Goal: Use online tool/utility: Utilize a website feature to perform a specific function

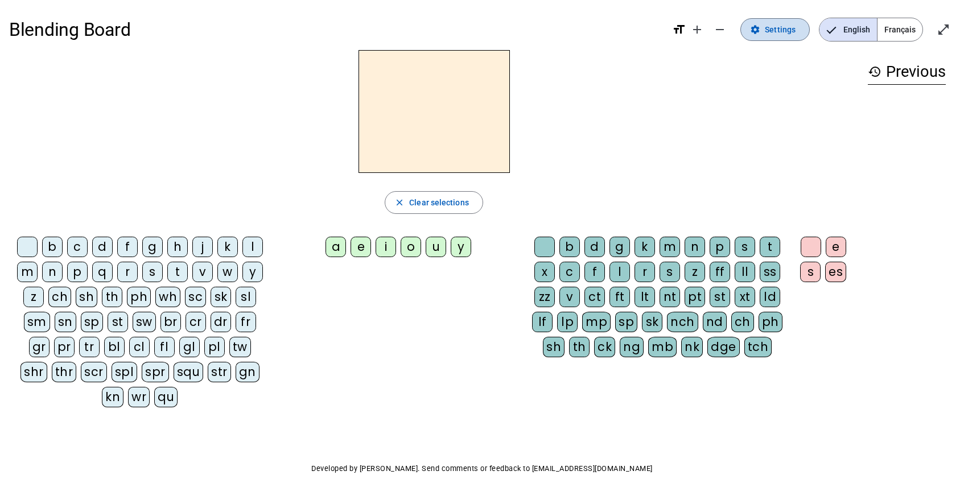
click at [778, 23] on span "Settings" at bounding box center [780, 30] width 31 height 14
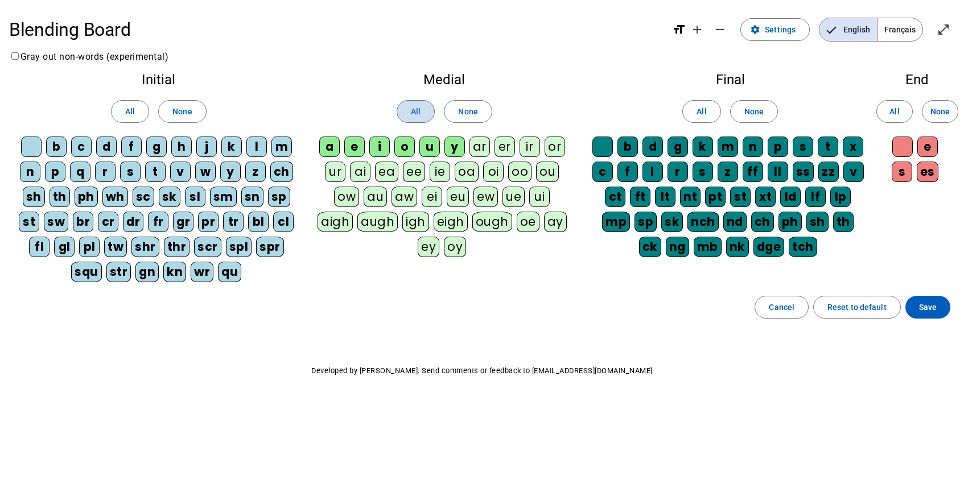
click at [412, 109] on span "All" at bounding box center [416, 112] width 10 height 14
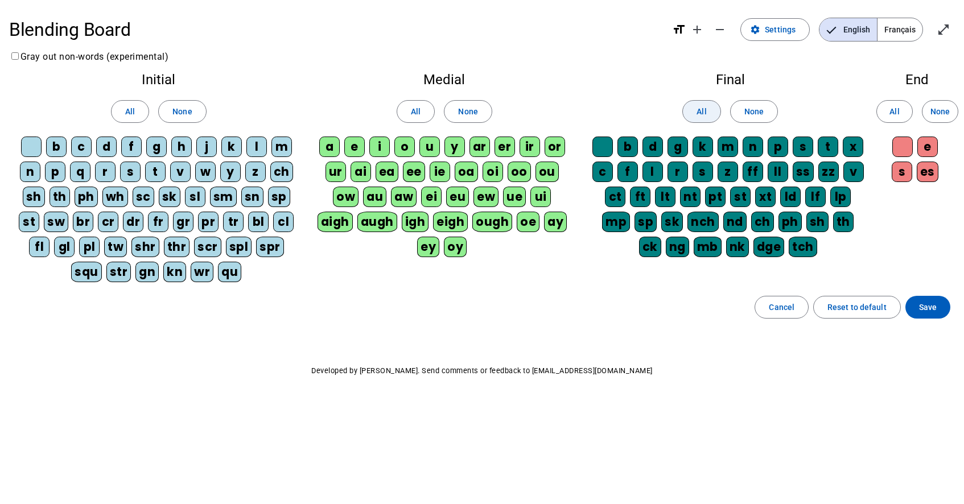
click at [701, 106] on span "All" at bounding box center [702, 112] width 10 height 14
click at [132, 114] on span "All" at bounding box center [130, 112] width 10 height 14
click at [887, 110] on span at bounding box center [894, 111] width 35 height 27
click at [920, 309] on span "Save" at bounding box center [928, 308] width 18 height 14
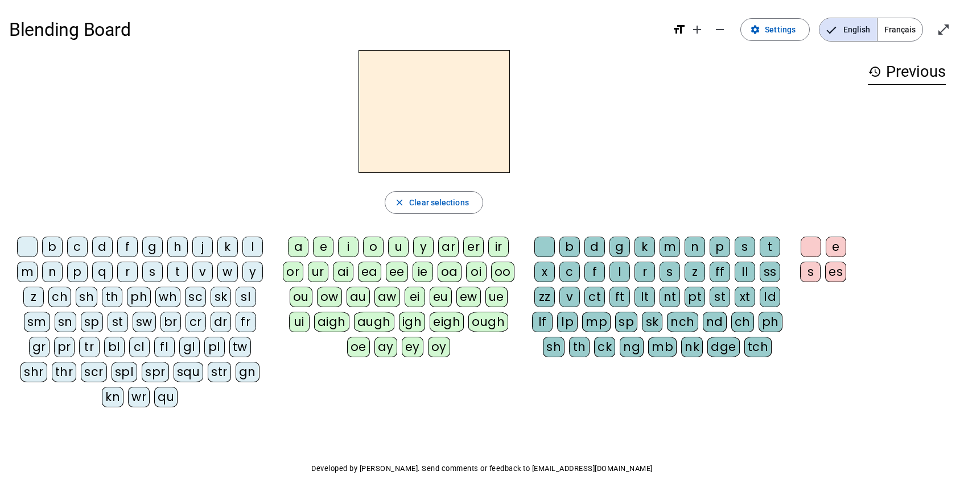
click at [61, 298] on div "ch" at bounding box center [59, 297] width 23 height 20
click at [369, 250] on div "o" at bounding box center [373, 247] width 20 height 20
click at [747, 250] on div "s" at bounding box center [745, 247] width 20 height 20
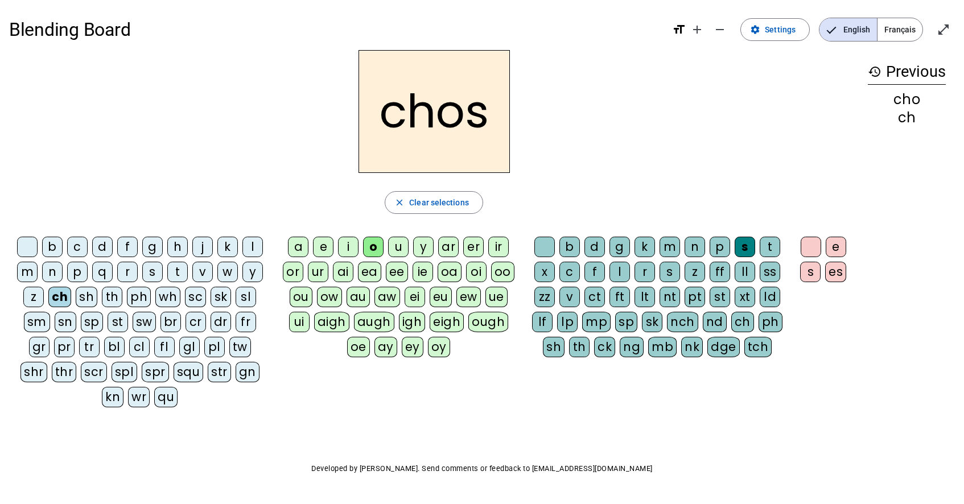
click at [841, 249] on div "e" at bounding box center [836, 247] width 20 height 20
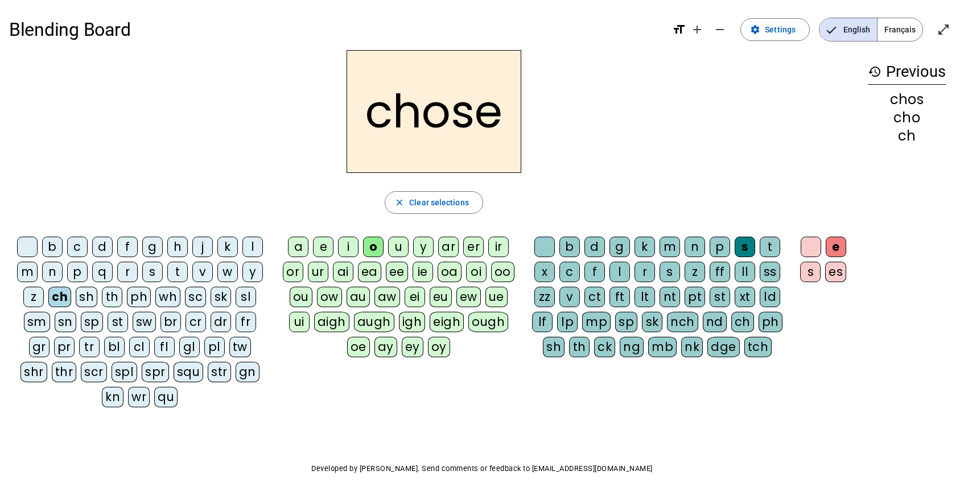
click at [181, 245] on div "h" at bounding box center [177, 247] width 20 height 20
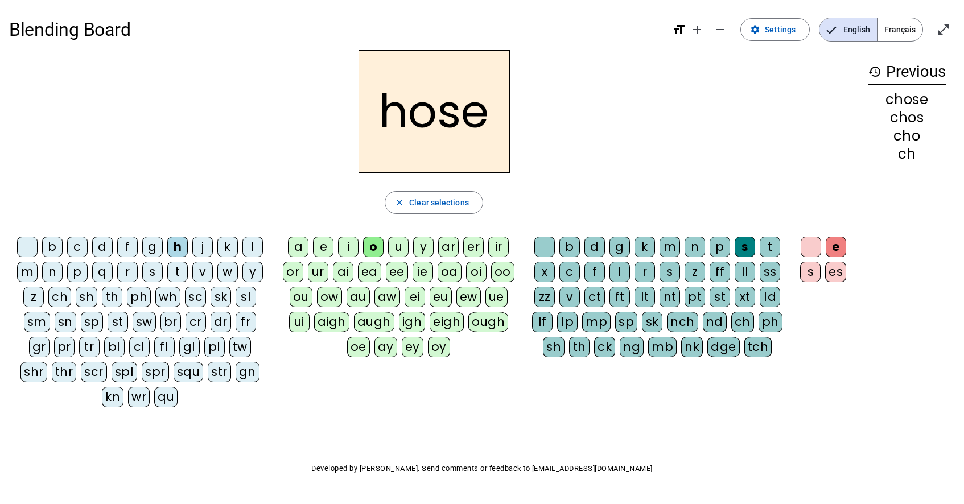
click at [129, 273] on div "r" at bounding box center [127, 272] width 20 height 20
click at [771, 245] on div "t" at bounding box center [770, 247] width 20 height 20
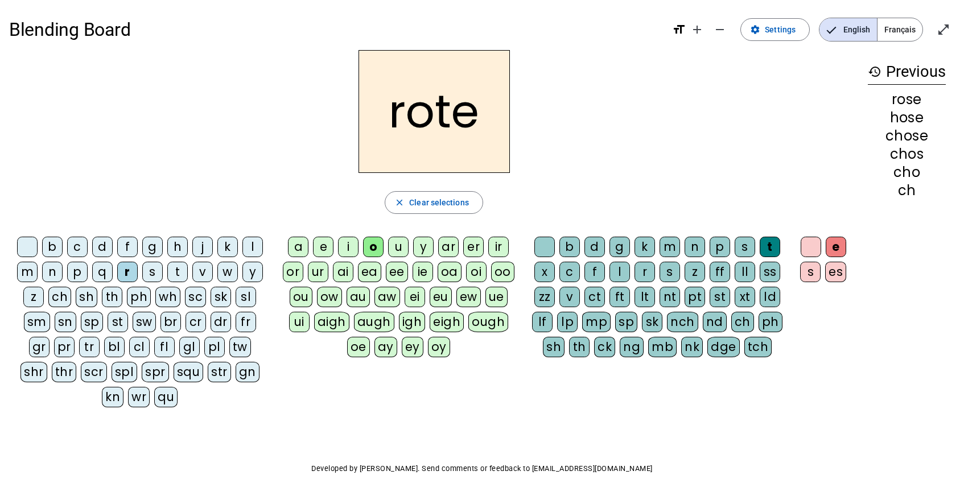
click at [301, 246] on div "a" at bounding box center [298, 247] width 20 height 20
click at [192, 322] on div "cr" at bounding box center [196, 322] width 20 height 20
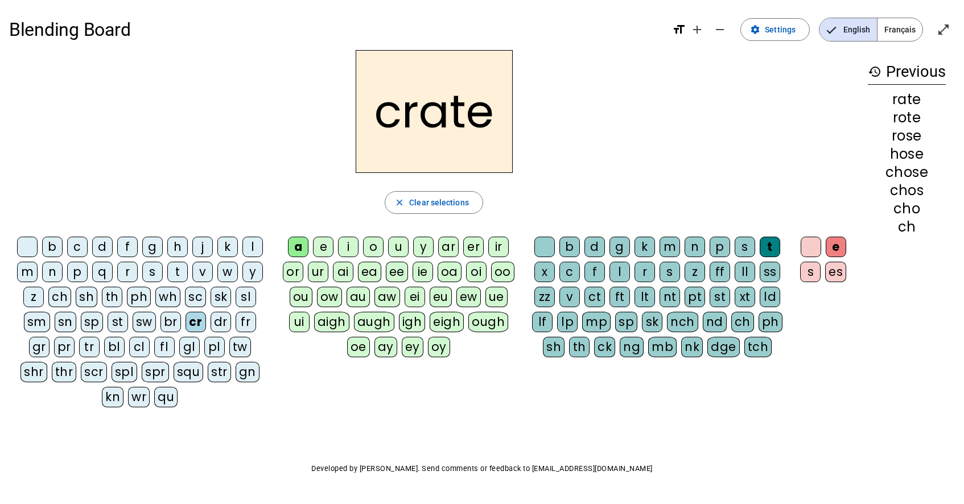
click at [570, 297] on div "v" at bounding box center [569, 297] width 20 height 20
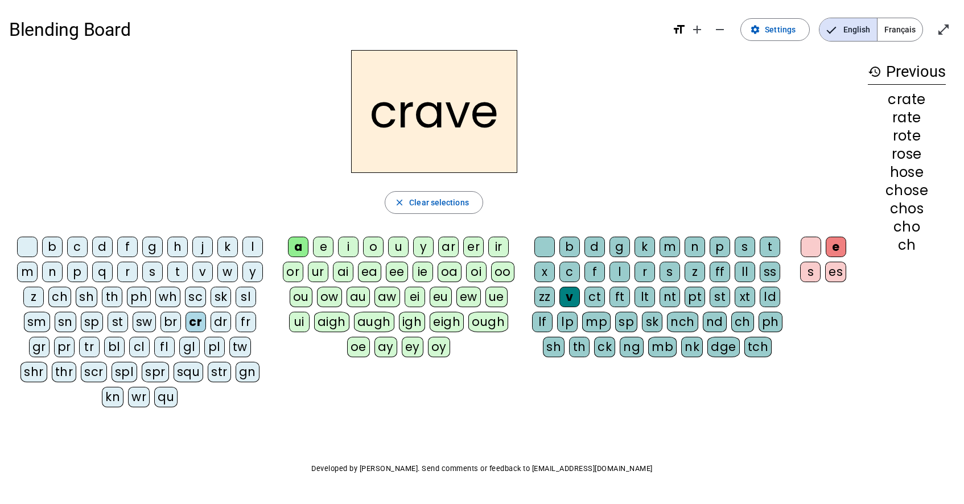
click at [77, 243] on div "c" at bounding box center [77, 247] width 20 height 20
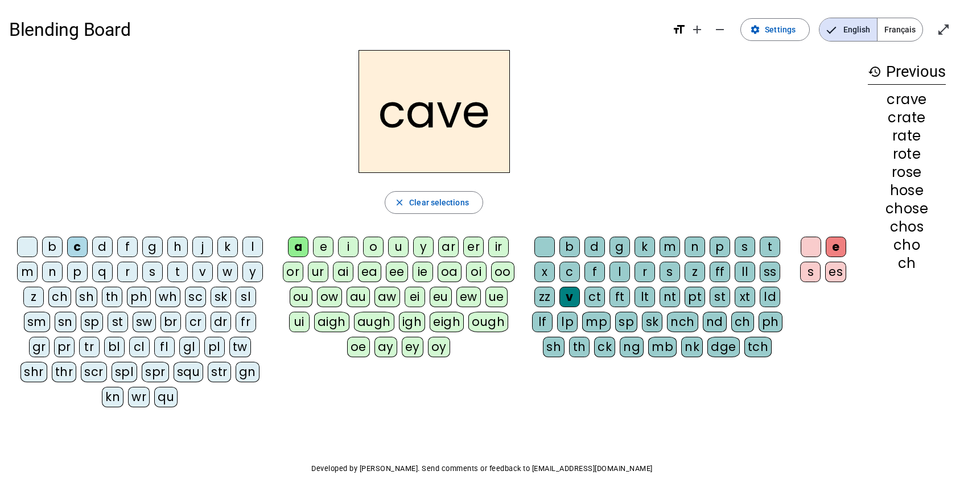
click at [719, 243] on div "p" at bounding box center [720, 247] width 20 height 20
click at [808, 246] on div at bounding box center [811, 247] width 20 height 20
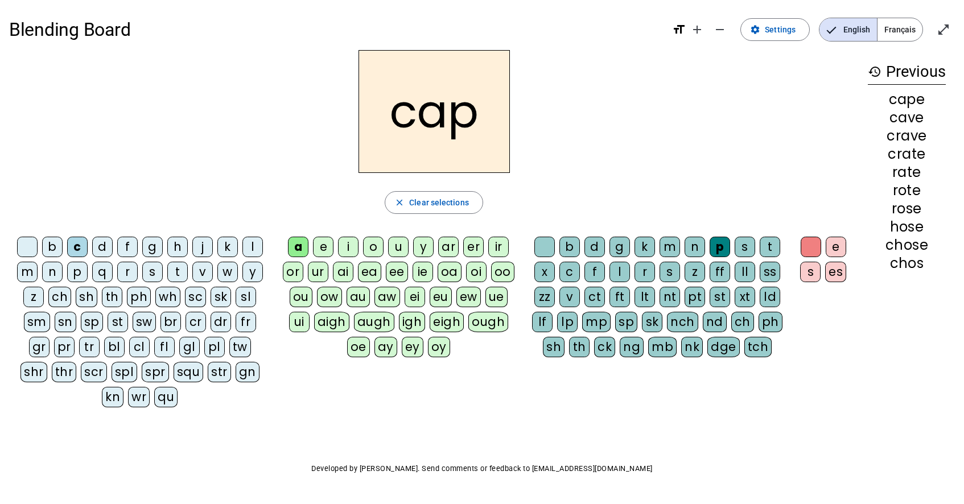
click at [839, 248] on div "e" at bounding box center [836, 247] width 20 height 20
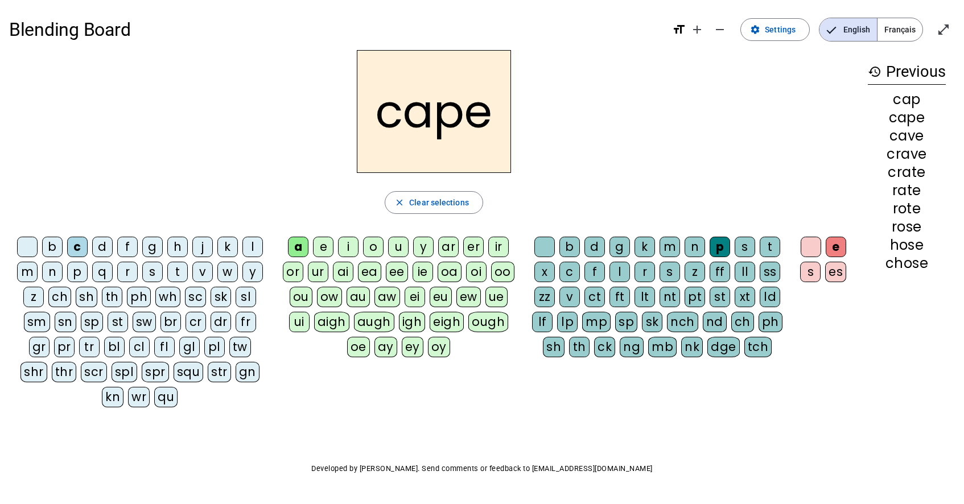
click at [180, 273] on div "t" at bounding box center [177, 272] width 20 height 20
click at [812, 245] on div at bounding box center [811, 247] width 20 height 20
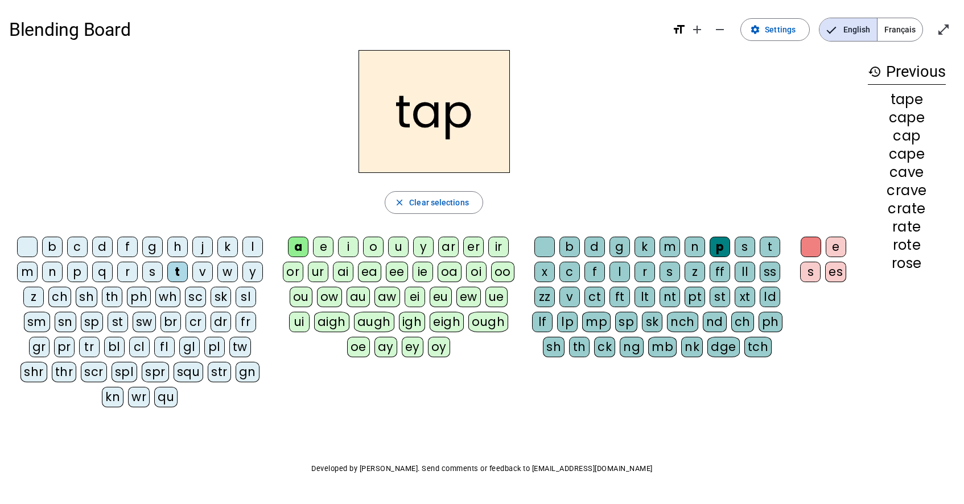
click at [838, 242] on div "e" at bounding box center [836, 247] width 20 height 20
click at [619, 272] on div "l" at bounding box center [620, 272] width 20 height 20
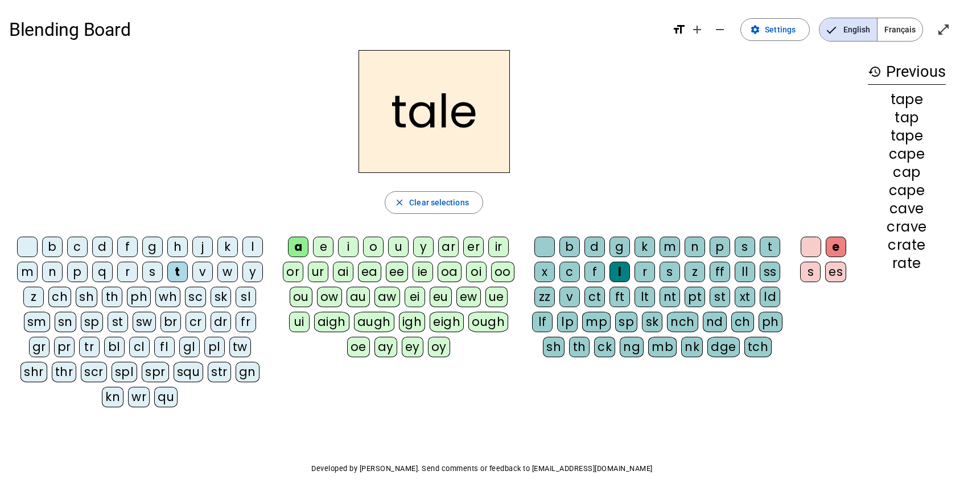
click at [121, 324] on div "st" at bounding box center [118, 322] width 20 height 20
click at [373, 243] on div "o" at bounding box center [373, 247] width 20 height 20
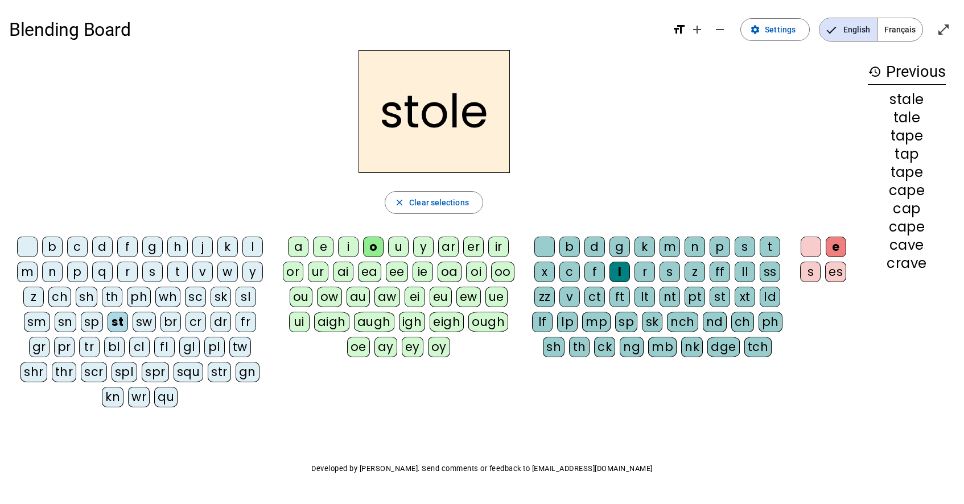
click at [156, 269] on div "s" at bounding box center [152, 272] width 20 height 20
click at [127, 276] on div "r" at bounding box center [127, 272] width 20 height 20
click at [400, 246] on div "u" at bounding box center [398, 247] width 20 height 20
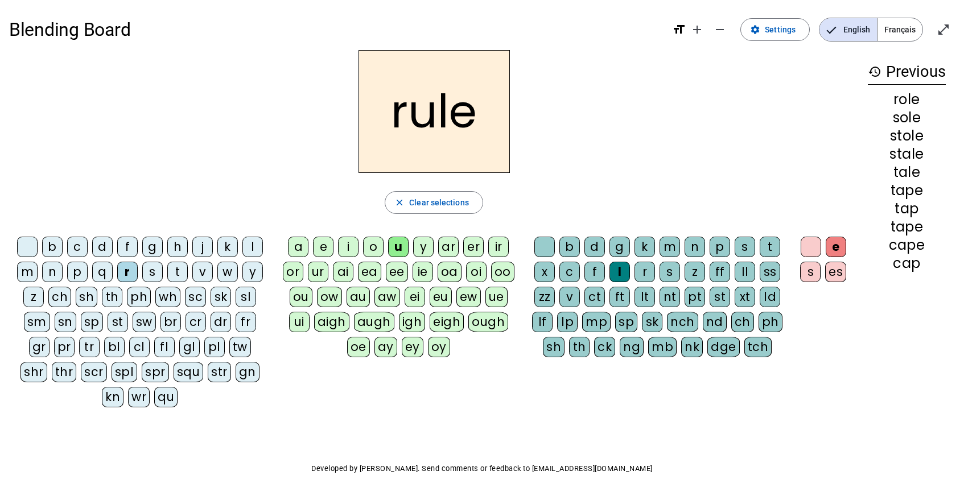
click at [31, 273] on div "m" at bounding box center [27, 272] width 20 height 20
click at [351, 252] on div "i" at bounding box center [348, 247] width 20 height 20
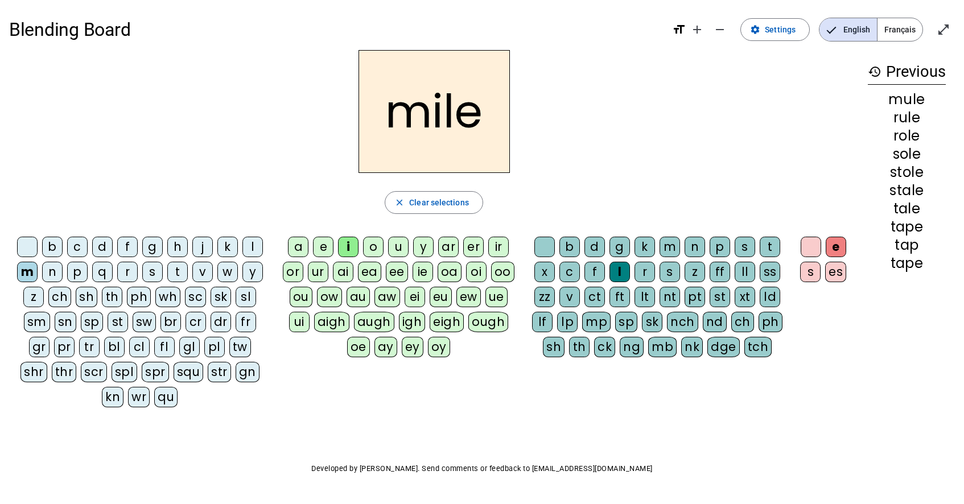
click at [46, 320] on div "sm" at bounding box center [37, 322] width 26 height 20
